Goal: Obtain resource: Obtain resource

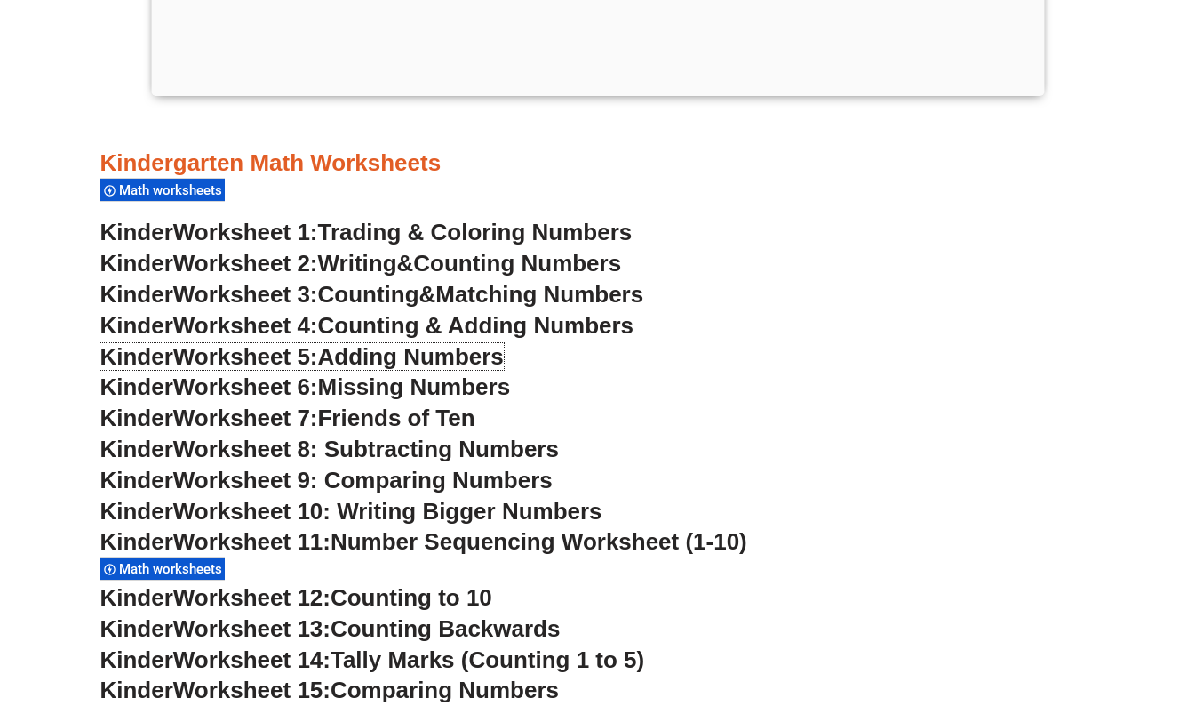
scroll to position [706, 0]
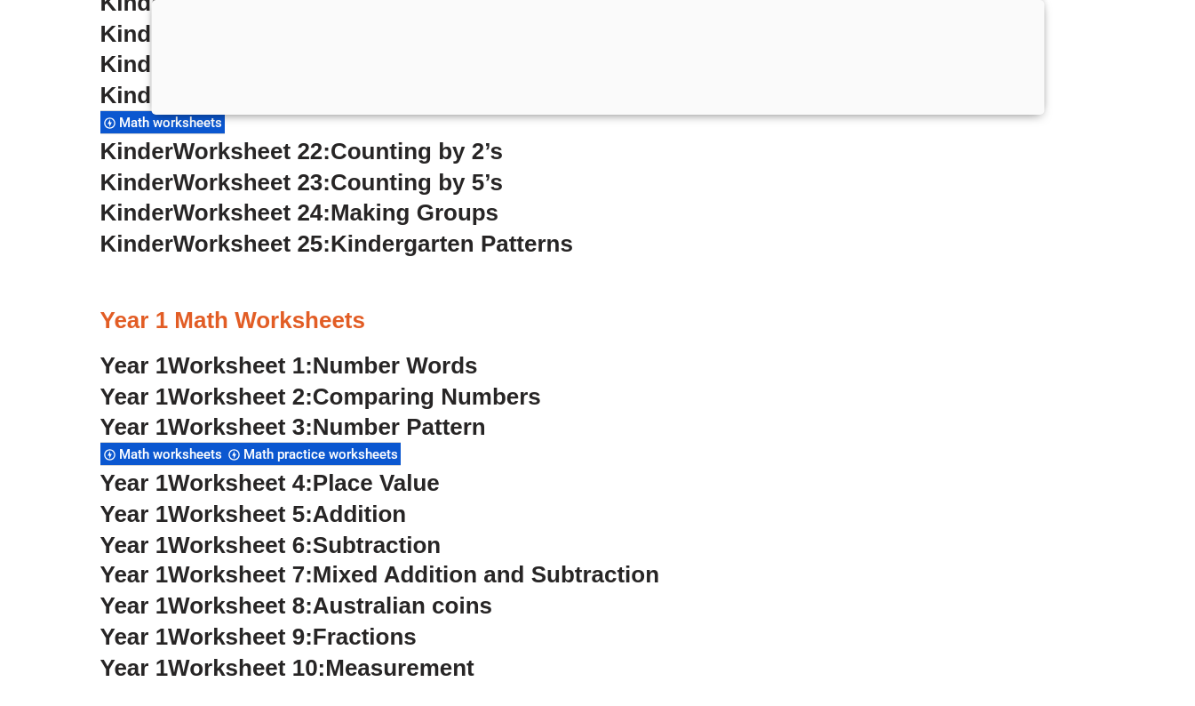
scroll to position [738, 0]
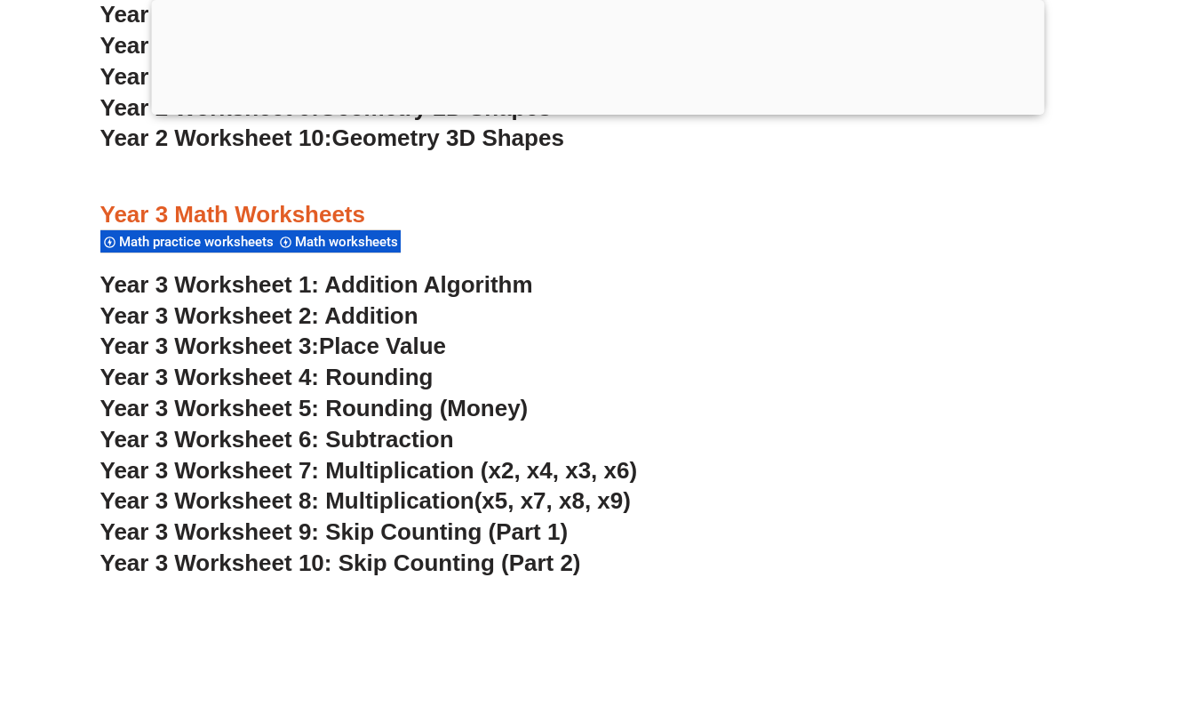
scroll to position [2403, 0]
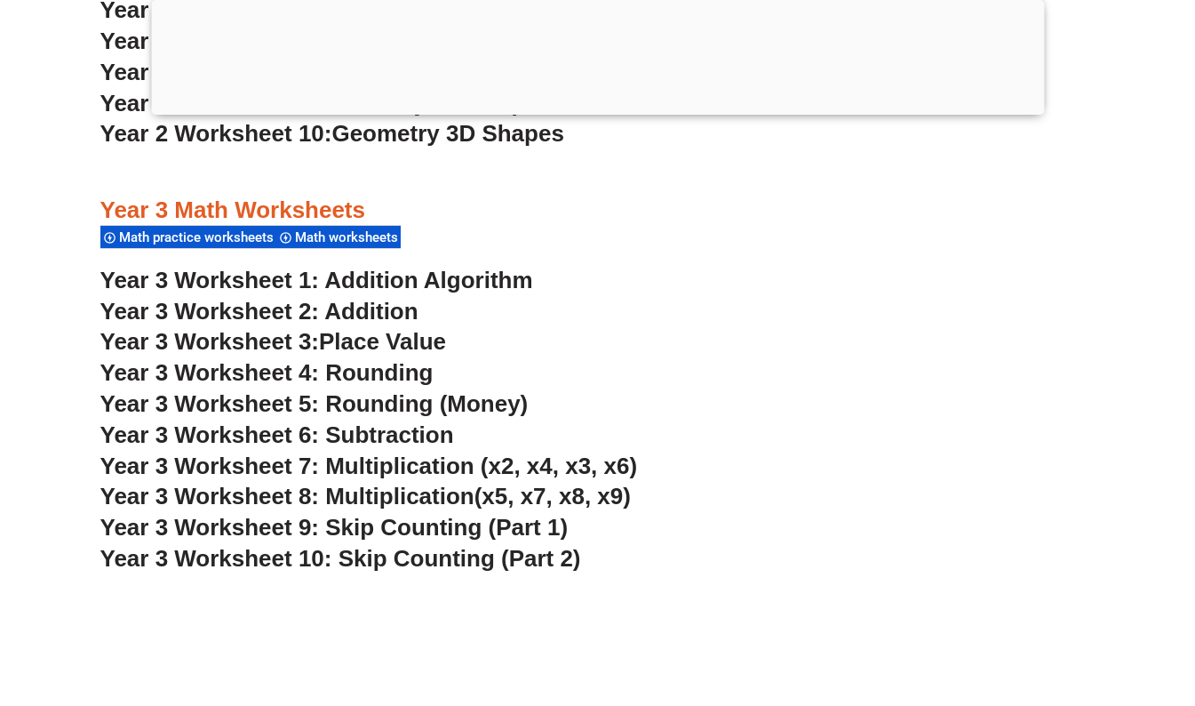
click at [441, 282] on link "Year 3 Worksheet 1: Addition Algorithm" at bounding box center [316, 280] width 433 height 27
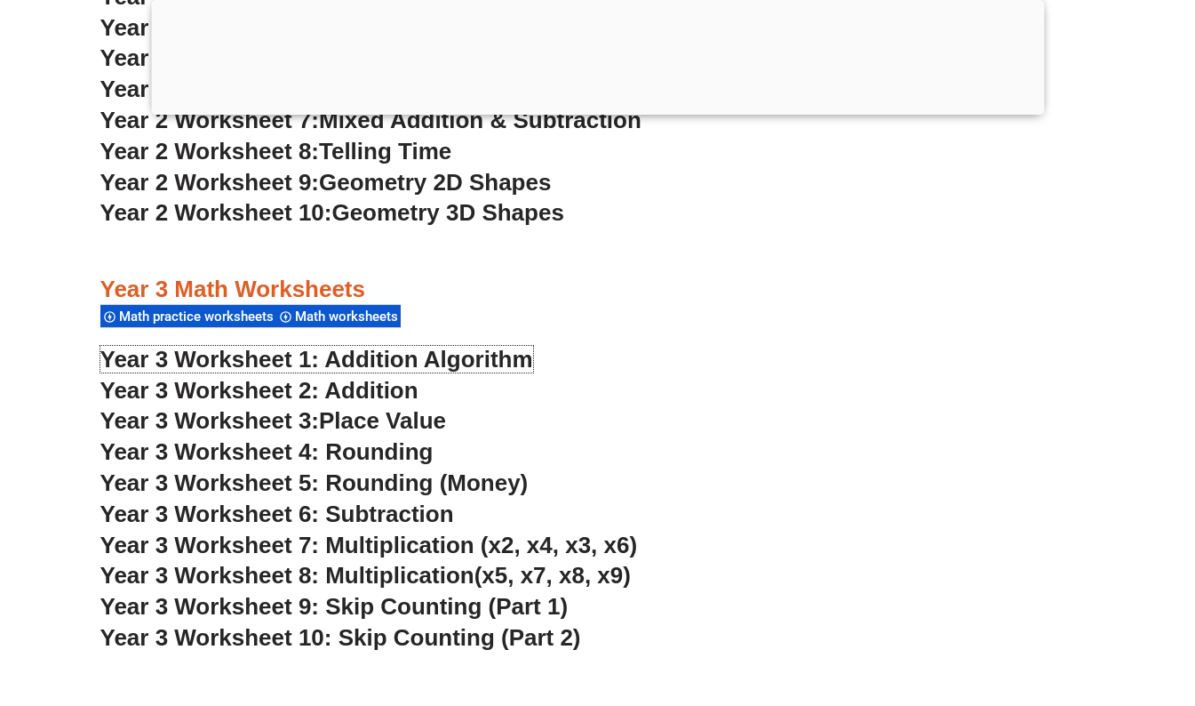
scroll to position [2461, 0]
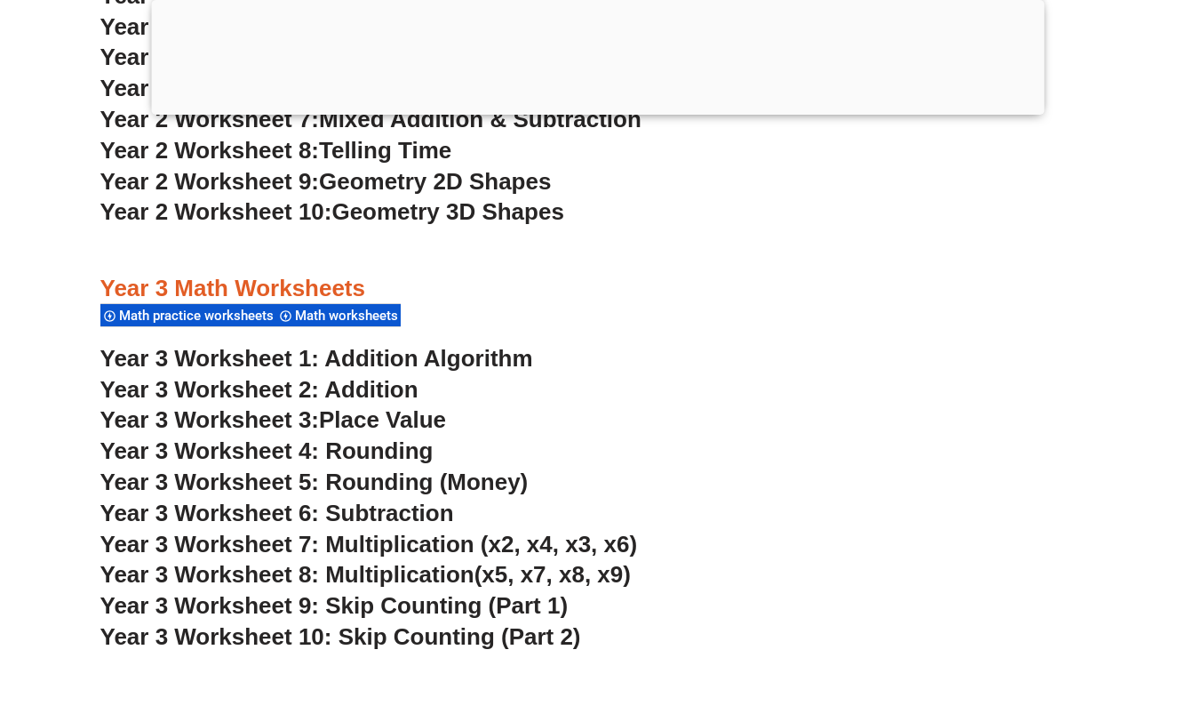
click at [462, 551] on span "Year 3 Worksheet 7: Multiplication (x2, x4, x3, x6)" at bounding box center [369, 544] width 538 height 27
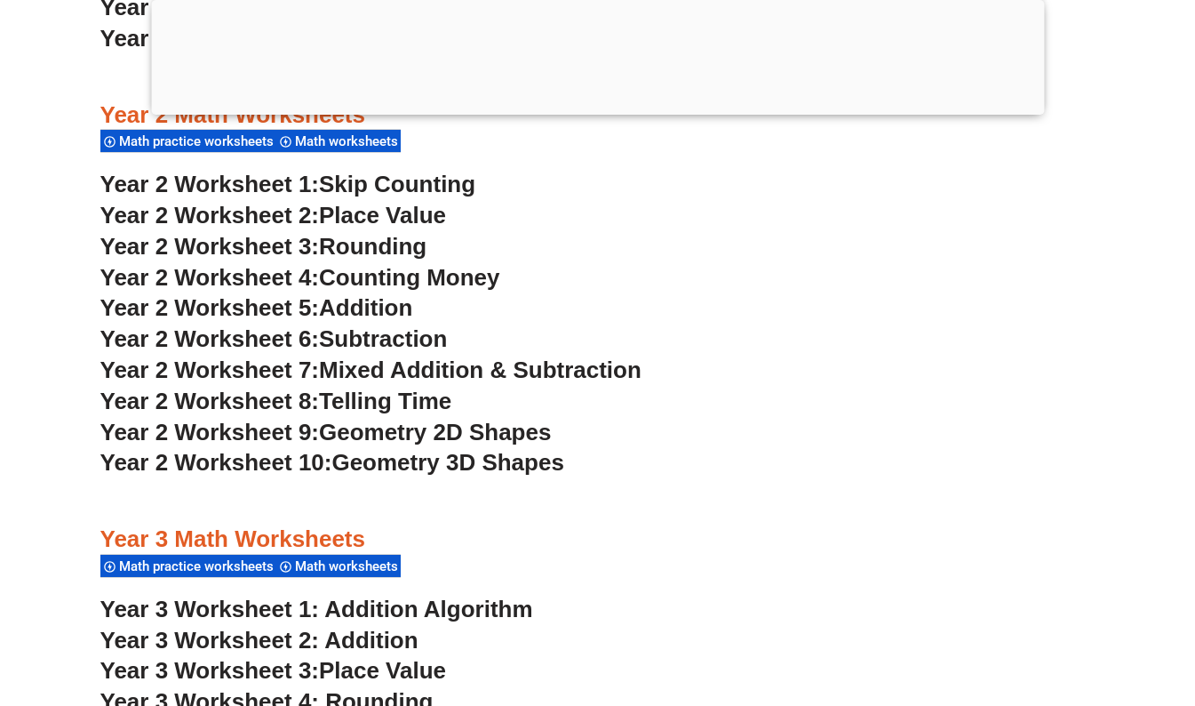
scroll to position [2206, 0]
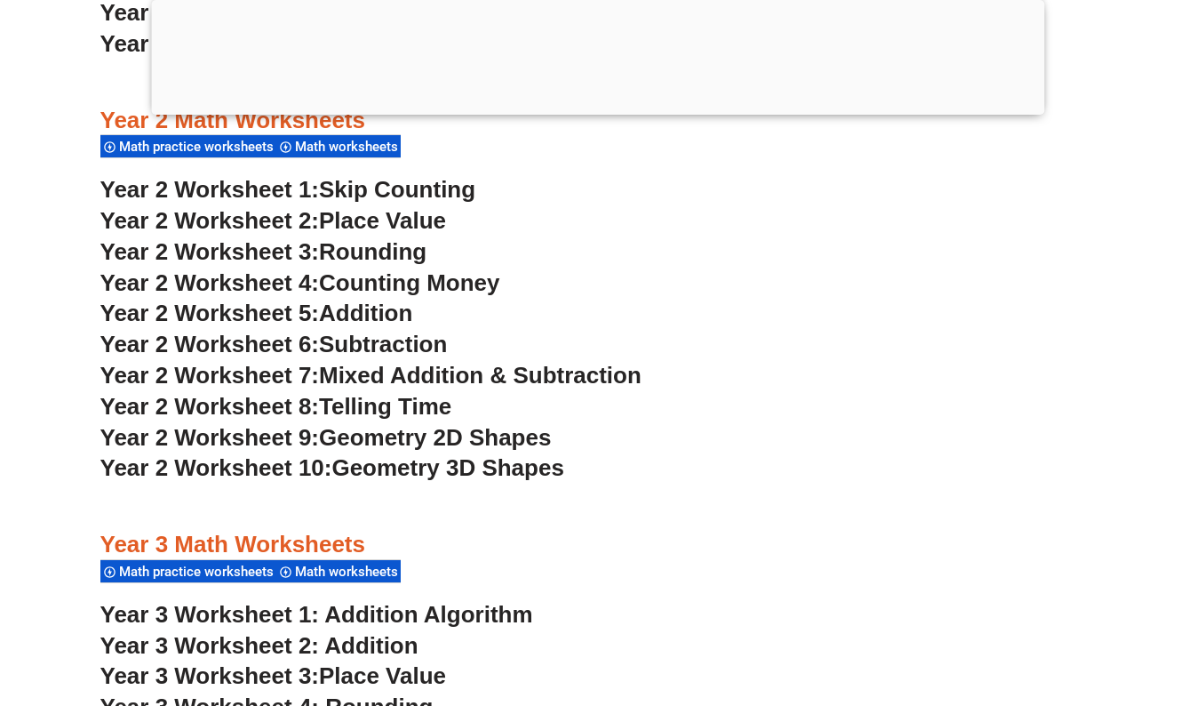
click at [451, 281] on span "Counting Money" at bounding box center [409, 282] width 181 height 27
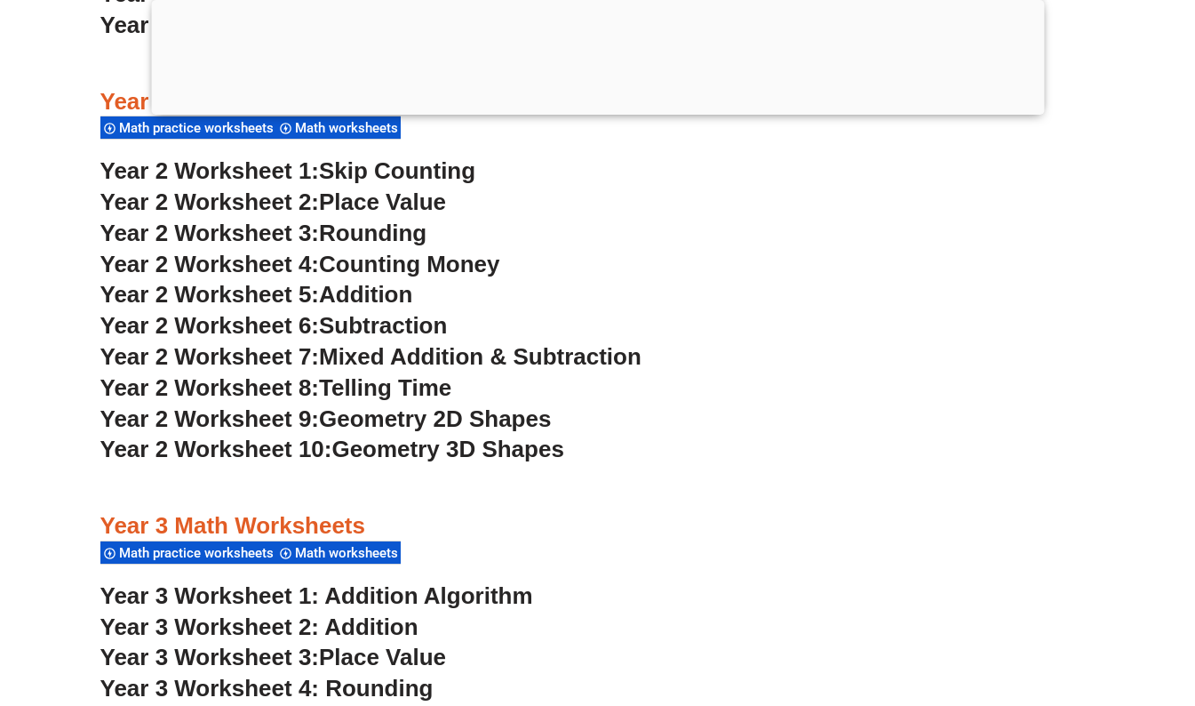
click at [461, 272] on span "Counting Money" at bounding box center [409, 264] width 181 height 27
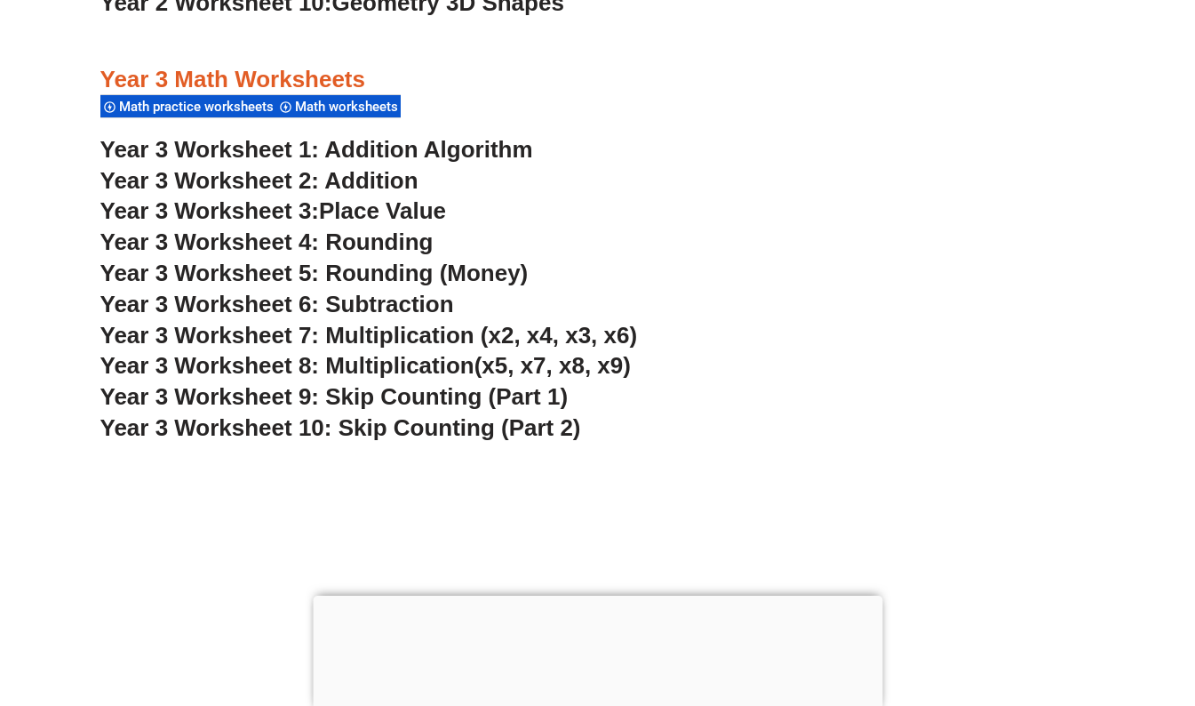
scroll to position [2531, 0]
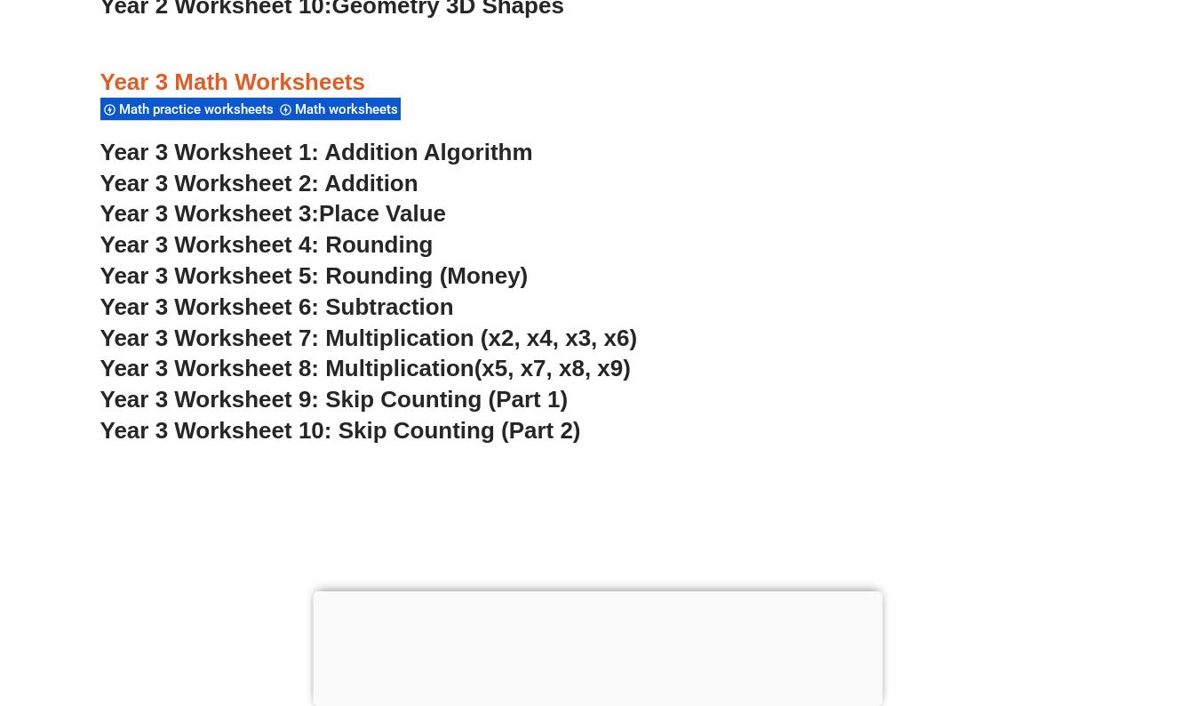
click at [536, 264] on h3 "Year 3 Worksheet 5: Rounding (Money)" at bounding box center [597, 276] width 995 height 30
click at [395, 184] on link "Year 3 Worksheet 2: Addition" at bounding box center [259, 183] width 318 height 27
click at [413, 147] on link "Year 3 Worksheet 1: Addition Algorithm" at bounding box center [316, 152] width 433 height 27
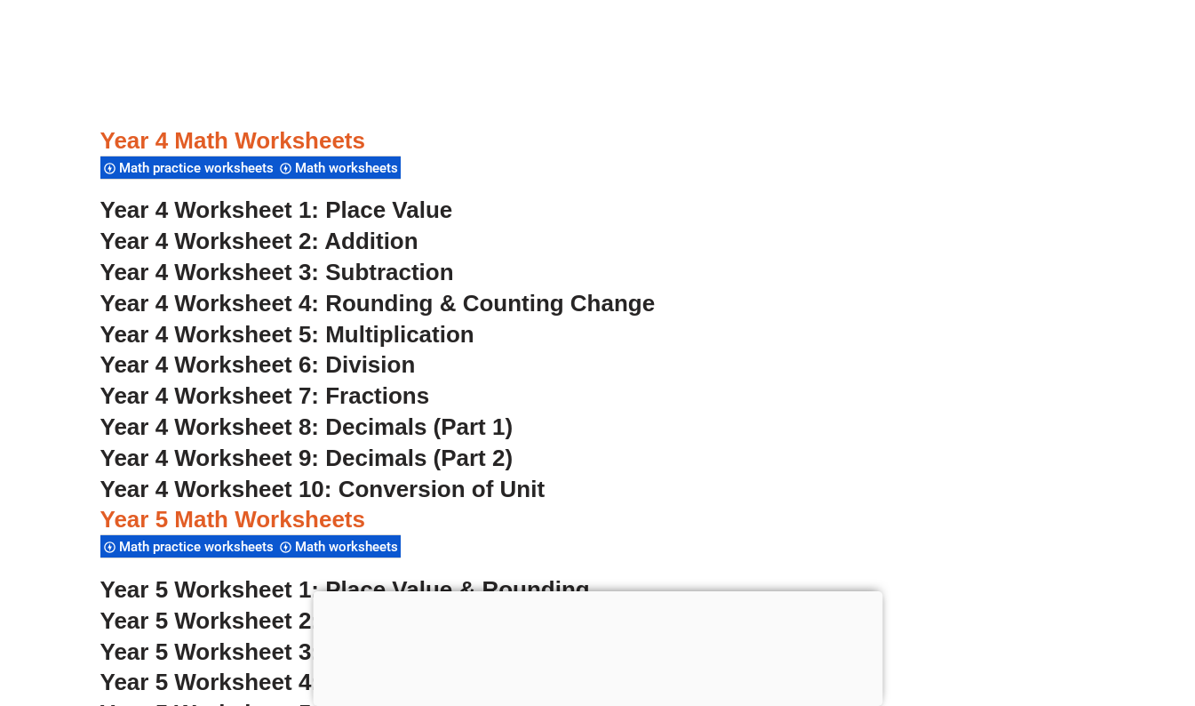
scroll to position [3248, 0]
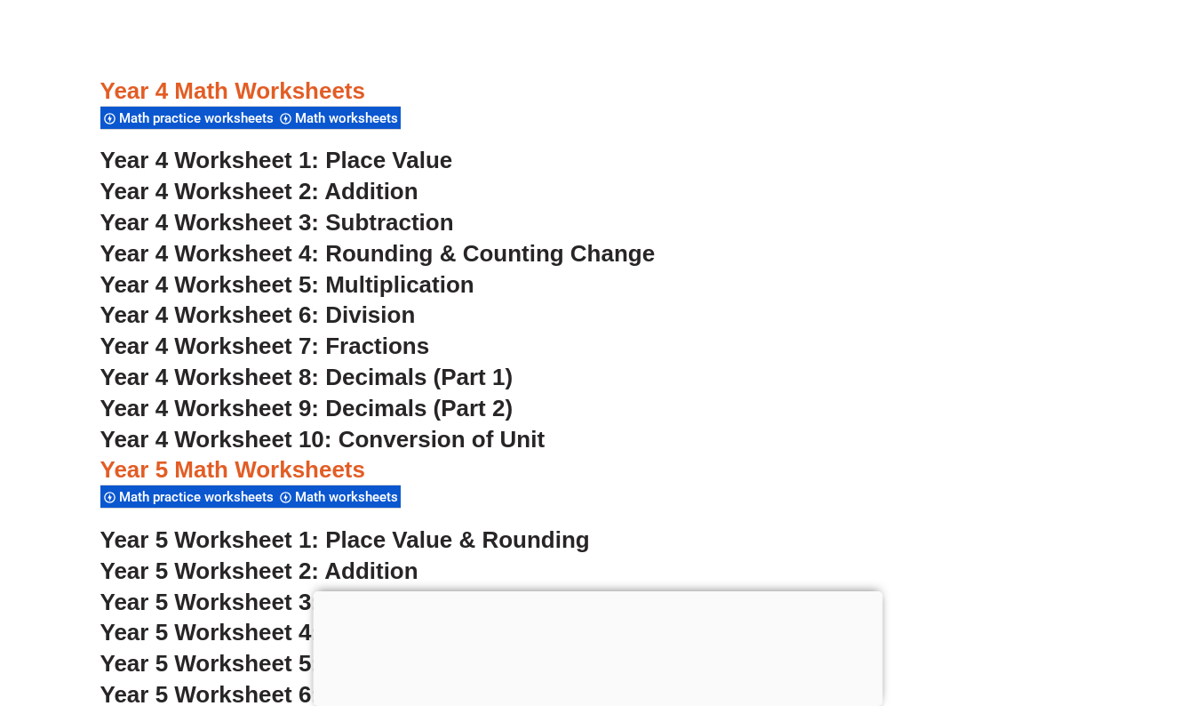
click at [381, 185] on span "Year 4 Worksheet 2: Addition" at bounding box center [259, 191] width 318 height 27
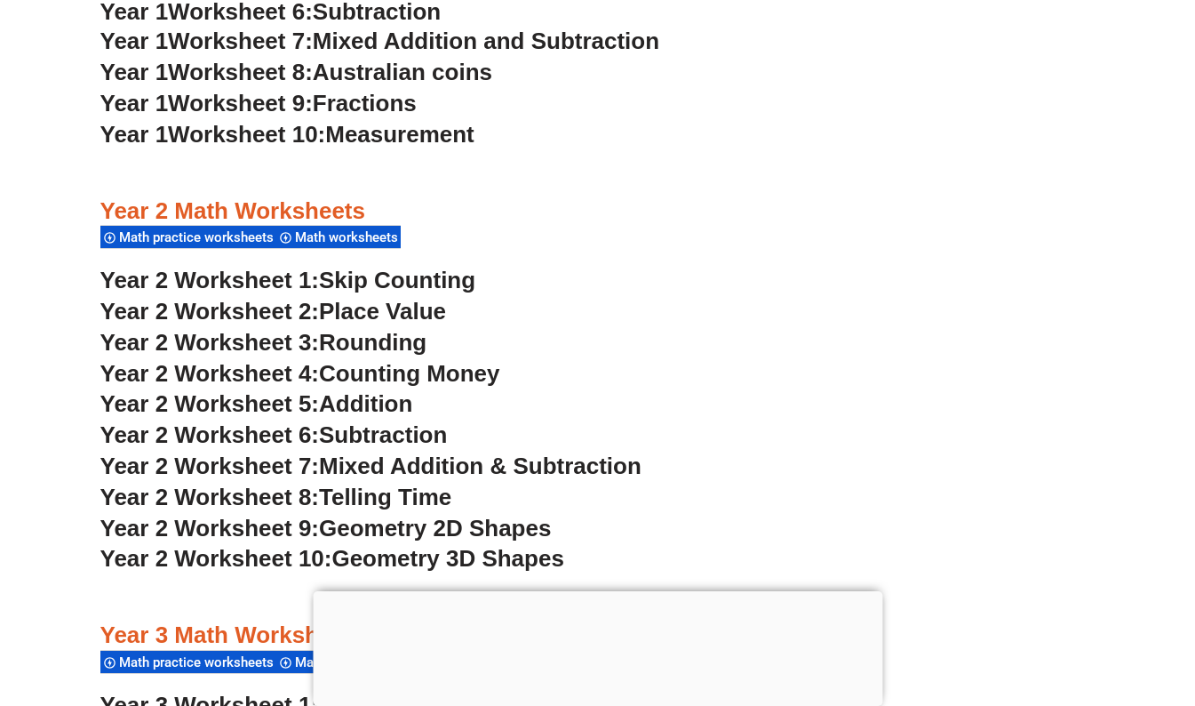
scroll to position [1977, 0]
click at [396, 280] on span "Skip Counting" at bounding box center [397, 280] width 156 height 27
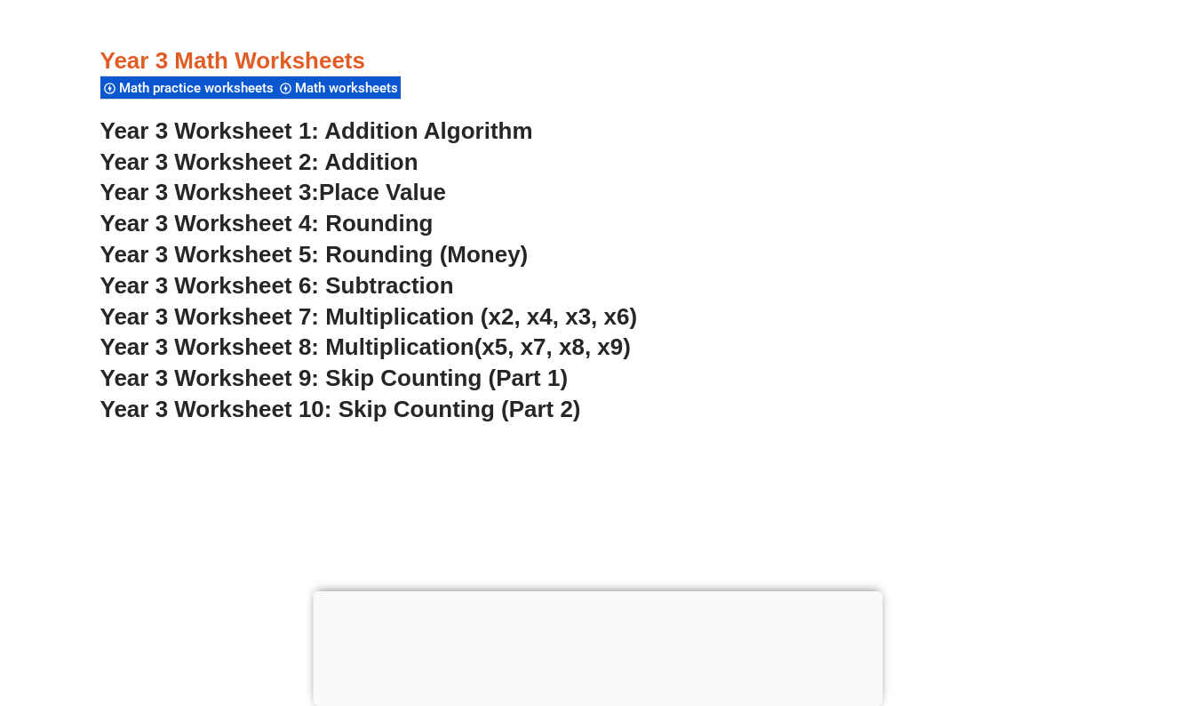
scroll to position [2553, 0]
